Goal: Find specific page/section: Find specific page/section

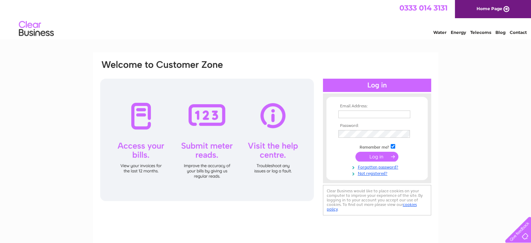
type input "admin@tworiversosteo.com"
click at [382, 156] on input "submit" at bounding box center [376, 157] width 43 height 10
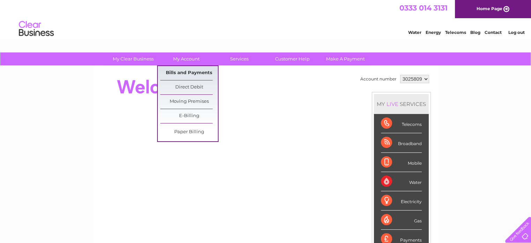
click at [179, 70] on link "Bills and Payments" at bounding box center [189, 73] width 58 height 14
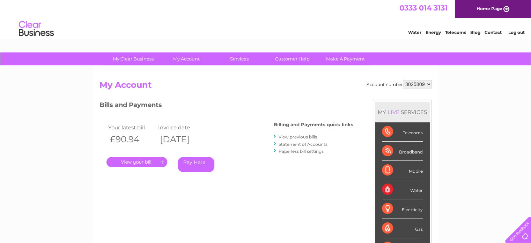
click at [127, 162] on link "." at bounding box center [136, 162] width 61 height 10
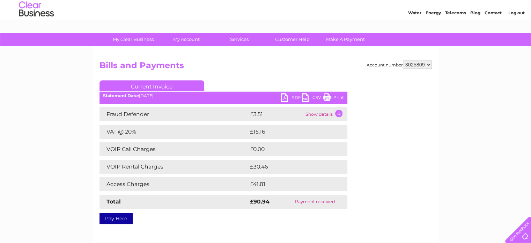
scroll to position [35, 0]
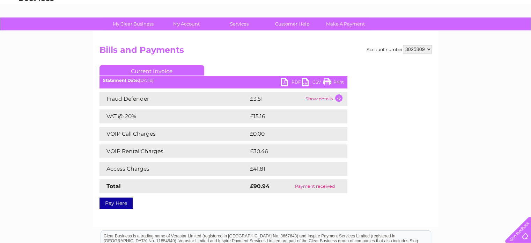
click at [286, 82] on link "PDF" at bounding box center [291, 83] width 21 height 10
